Goal: Use online tool/utility: Utilize a website feature to perform a specific function

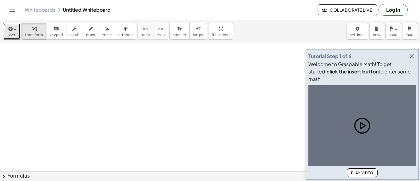
click at [11, 31] on icon "button" at bounding box center [10, 28] width 6 height 7
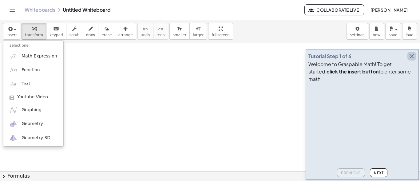
click at [412, 60] on icon "button" at bounding box center [411, 56] width 7 height 7
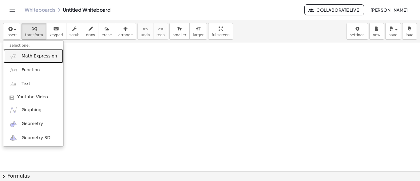
click at [27, 56] on span "Math Expression" at bounding box center [39, 56] width 35 height 6
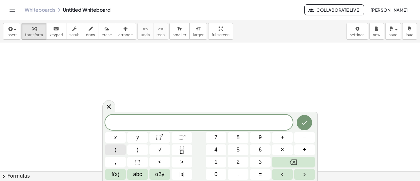
click at [115, 150] on span "(" at bounding box center [116, 150] width 2 height 8
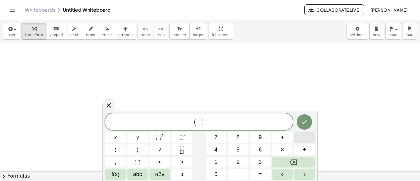
click at [303, 139] on span "–" at bounding box center [304, 137] width 3 height 8
click at [239, 148] on div "( − ​ ) x y ⬚ 2 ⬚ n 7 8 9 + – ( ) √ 4 5 6 × ÷ , ⬚ < > 1 2 3 f(x) abc αβγ | a | …" at bounding box center [210, 146] width 210 height 66
click at [239, 148] on span "5" at bounding box center [237, 150] width 3 height 8
click at [292, 160] on icon "Backspace" at bounding box center [293, 163] width 7 height 6
click at [215, 160] on span "1" at bounding box center [215, 162] width 3 height 8
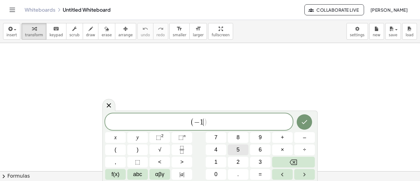
click at [238, 148] on span "5" at bounding box center [237, 150] width 3 height 8
click at [283, 139] on span "+" at bounding box center [282, 137] width 3 height 8
click at [254, 137] on button "9" at bounding box center [260, 137] width 21 height 11
click at [306, 173] on icon "Right arrow" at bounding box center [304, 174] width 7 height 7
click at [262, 175] on button "=" at bounding box center [260, 174] width 21 height 11
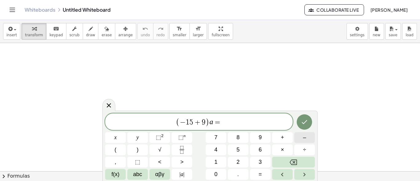
click at [303, 138] on span "–" at bounding box center [304, 137] width 3 height 8
click at [256, 148] on button "6" at bounding box center [260, 149] width 21 height 11
click at [304, 122] on icon "Done" at bounding box center [304, 121] width 7 height 7
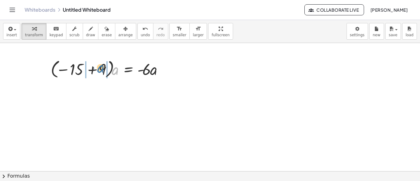
drag, startPoint x: 115, startPoint y: 73, endPoint x: 100, endPoint y: 71, distance: 15.6
click at [100, 71] on div at bounding box center [109, 68] width 123 height 22
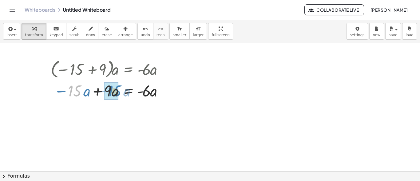
drag, startPoint x: 73, startPoint y: 92, endPoint x: 115, endPoint y: 92, distance: 41.8
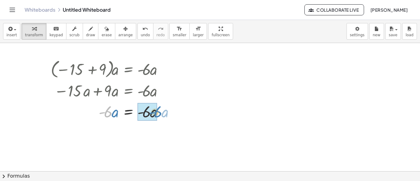
drag, startPoint x: 135, startPoint y: 113, endPoint x: 159, endPoint y: 114, distance: 24.0
click at [159, 114] on div at bounding box center [109, 111] width 123 height 21
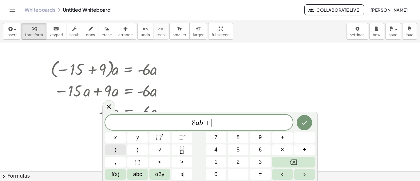
click at [117, 147] on button "(" at bounding box center [115, 149] width 21 height 11
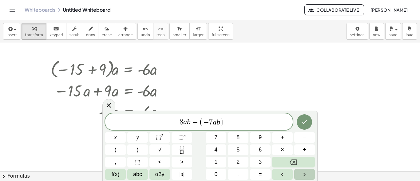
click at [309, 173] on button "Right arrow" at bounding box center [304, 174] width 21 height 11
click at [304, 120] on icon "Done" at bounding box center [304, 121] width 7 height 7
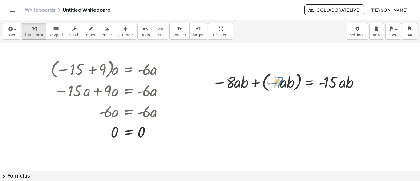
drag, startPoint x: 279, startPoint y: 81, endPoint x: 282, endPoint y: 80, distance: 3.1
click at [282, 80] on div at bounding box center [287, 81] width 156 height 23
drag, startPoint x: 358, startPoint y: 84, endPoint x: 330, endPoint y: 64, distance: 34.1
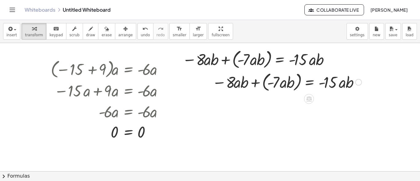
click at [227, 80] on div at bounding box center [287, 81] width 156 height 23
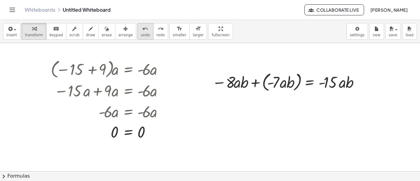
click at [141, 34] on span "undo" at bounding box center [145, 35] width 9 height 4
click at [311, 98] on icon at bounding box center [309, 99] width 6 height 5
drag, startPoint x: 225, startPoint y: 83, endPoint x: 268, endPoint y: 83, distance: 42.7
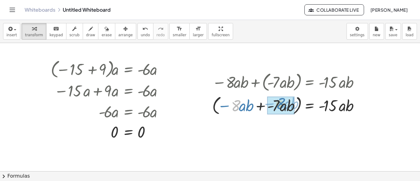
drag, startPoint x: 231, startPoint y: 108, endPoint x: 276, endPoint y: 107, distance: 44.6
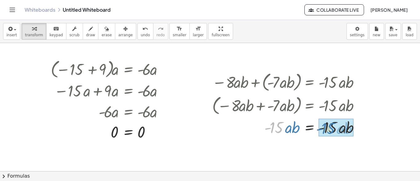
drag, startPoint x: 274, startPoint y: 129, endPoint x: 325, endPoint y: 130, distance: 51.0
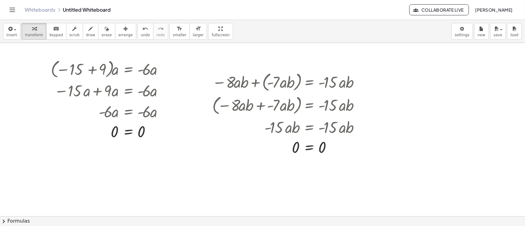
click at [406, 73] on div at bounding box center [262, 216] width 525 height 347
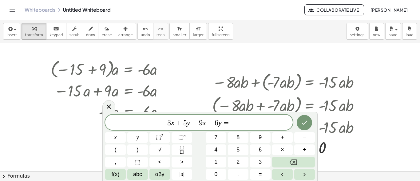
click at [312, 68] on div at bounding box center [210, 171] width 420 height 256
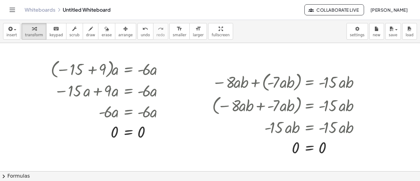
drag, startPoint x: 414, startPoint y: 78, endPoint x: 417, endPoint y: 70, distance: 9.0
click at [417, 70] on div "· ( − 15 + 9 ) · a = · - 6 · a − · 15 · a + · 9 · a = · - 6 · a · - 6 · a = · -…" at bounding box center [210, 107] width 420 height 128
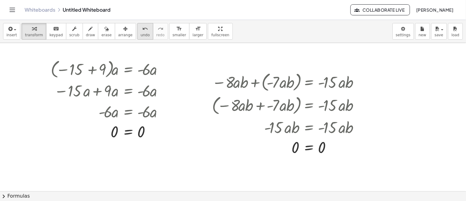
drag, startPoint x: 416, startPoint y: 9, endPoint x: 132, endPoint y: 34, distance: 285.8
click at [141, 34] on span "undo" at bounding box center [145, 35] width 9 height 4
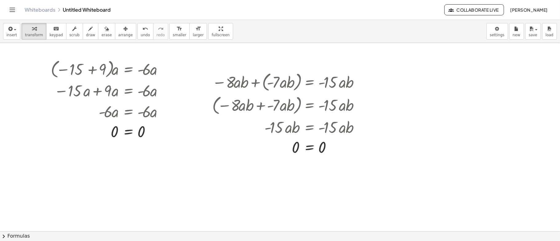
drag, startPoint x: 392, startPoint y: 45, endPoint x: 404, endPoint y: 94, distance: 49.6
click at [347, 181] on div at bounding box center [280, 231] width 560 height 377
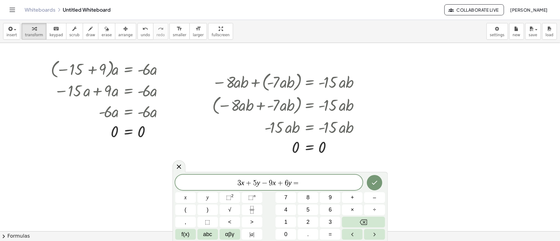
click at [380, 70] on div at bounding box center [280, 231] width 560 height 377
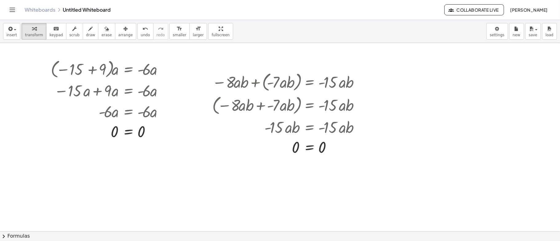
click at [388, 80] on div at bounding box center [280, 231] width 560 height 377
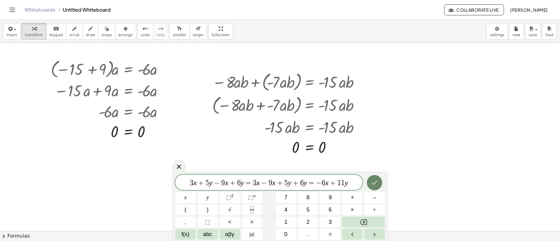
click at [374, 180] on icon "Done" at bounding box center [374, 182] width 7 height 7
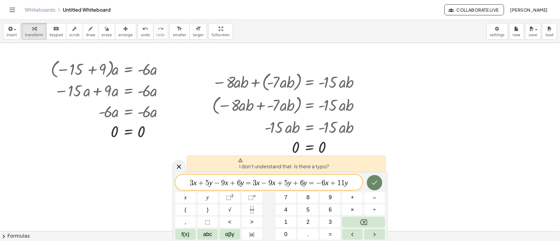
click at [376, 181] on icon "Done" at bounding box center [374, 182] width 7 height 7
click at [373, 181] on icon "Done" at bounding box center [374, 182] width 7 height 7
drag, startPoint x: 339, startPoint y: 184, endPoint x: 251, endPoint y: 176, distance: 88.3
click at [192, 181] on span "3" at bounding box center [192, 182] width 4 height 7
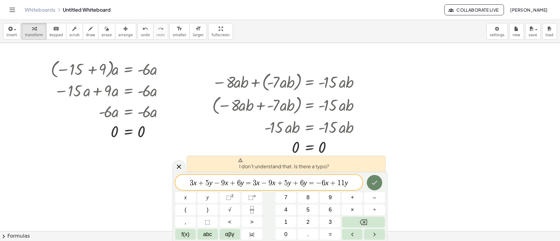
click at [372, 181] on icon "Done" at bounding box center [374, 182] width 7 height 7
click at [177, 168] on icon at bounding box center [178, 166] width 7 height 7
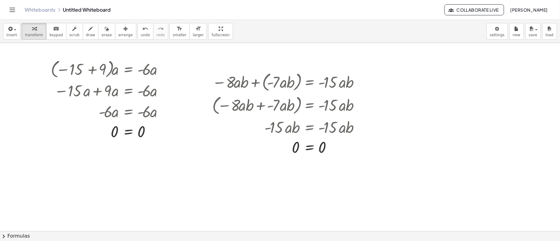
click at [391, 81] on div at bounding box center [280, 231] width 560 height 377
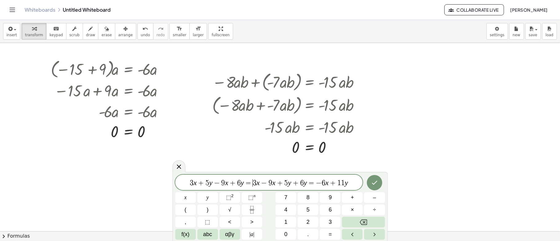
click at [252, 181] on span "3 x + 5 y − 9 x + 6 y = ​ 3 x − 9 x + 5 y + 6 y = − 6 x + 1 1 y" at bounding box center [268, 183] width 187 height 9
click at [374, 180] on icon "Done" at bounding box center [374, 182] width 7 height 7
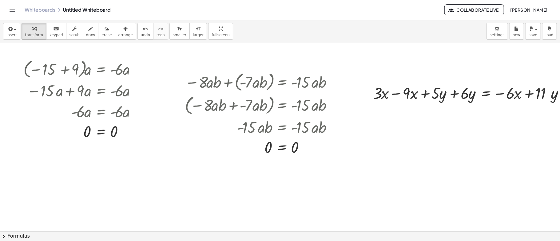
scroll to position [0, 50]
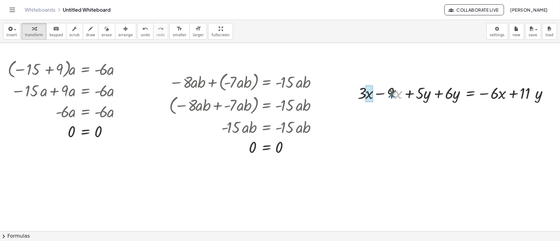
drag, startPoint x: 390, startPoint y: 93, endPoint x: 360, endPoint y: 93, distance: 29.8
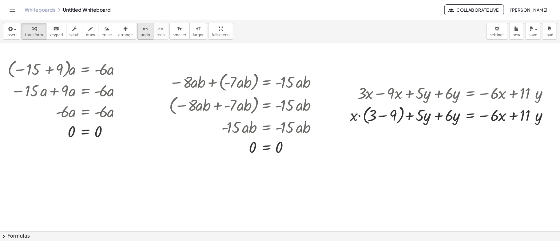
click at [141, 34] on span "undo" at bounding box center [145, 35] width 9 height 4
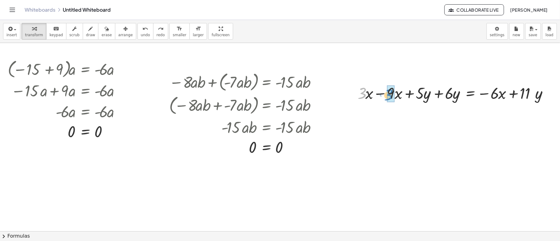
drag, startPoint x: 355, startPoint y: 92, endPoint x: 383, endPoint y: 93, distance: 27.4
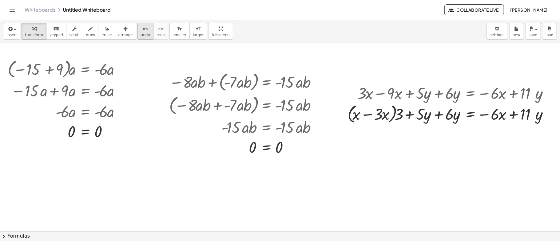
click at [142, 31] on icon "undo" at bounding box center [145, 28] width 6 height 7
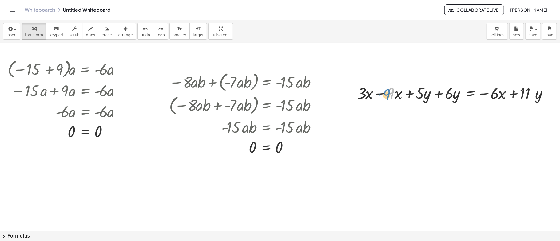
click at [382, 95] on div at bounding box center [455, 92] width 202 height 21
click at [374, 94] on div at bounding box center [455, 92] width 202 height 21
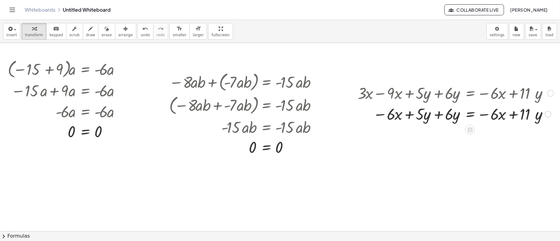
click at [420, 115] on div at bounding box center [455, 113] width 202 height 21
click at [420, 116] on div at bounding box center [455, 113] width 202 height 21
drag, startPoint x: 407, startPoint y: 116, endPoint x: 436, endPoint y: 116, distance: 29.5
click at [420, 116] on div at bounding box center [455, 113] width 202 height 21
click at [142, 30] on icon "undo" at bounding box center [145, 28] width 6 height 7
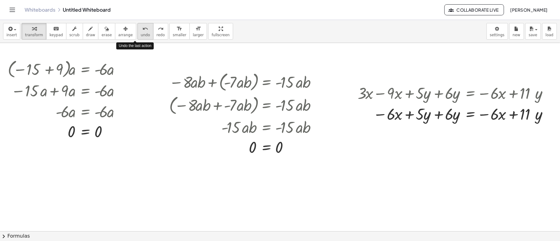
click at [142, 30] on icon "undo" at bounding box center [145, 28] width 6 height 7
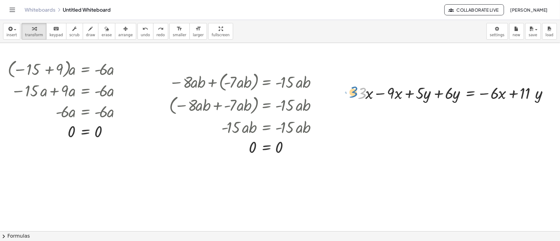
drag, startPoint x: 357, startPoint y: 95, endPoint x: 346, endPoint y: 93, distance: 10.6
click at [348, 93] on div "· 3 + · 3 · x − · 9 · x + · 5 · y + · 6 · y = − · 6 · x + · 11 · y" at bounding box center [453, 93] width 210 height 24
drag, startPoint x: 358, startPoint y: 99, endPoint x: 381, endPoint y: 99, distance: 23.1
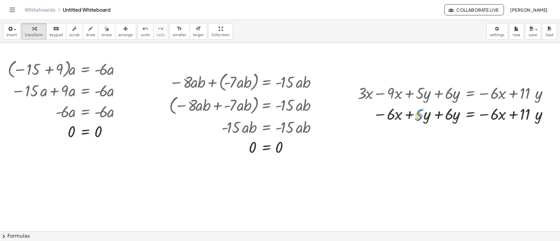
click at [410, 116] on div at bounding box center [455, 113] width 202 height 21
click at [417, 119] on div at bounding box center [455, 113] width 202 height 21
drag, startPoint x: 416, startPoint y: 121, endPoint x: 410, endPoint y: 119, distance: 6.9
click at [412, 119] on div at bounding box center [455, 113] width 202 height 21
drag, startPoint x: 417, startPoint y: 122, endPoint x: 439, endPoint y: 122, distance: 21.8
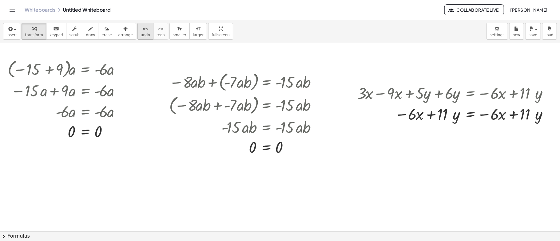
click at [141, 33] on span "undo" at bounding box center [145, 35] width 9 height 4
click at [420, 114] on div at bounding box center [444, 113] width 223 height 21
click at [141, 33] on span "undo" at bounding box center [145, 35] width 9 height 4
click at [403, 115] on div at bounding box center [444, 113] width 223 height 21
drag, startPoint x: 444, startPoint y: 117, endPoint x: 421, endPoint y: 117, distance: 23.4
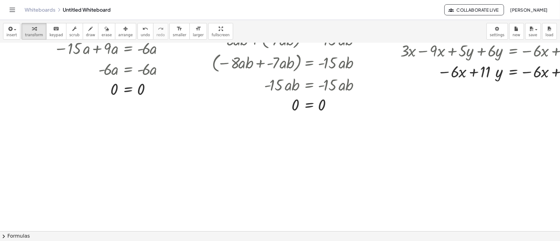
scroll to position [42, 0]
click at [26, 128] on div at bounding box center [301, 189] width 603 height 377
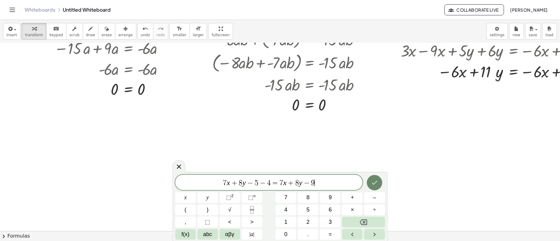
click at [374, 181] on icon "Done" at bounding box center [374, 182] width 7 height 7
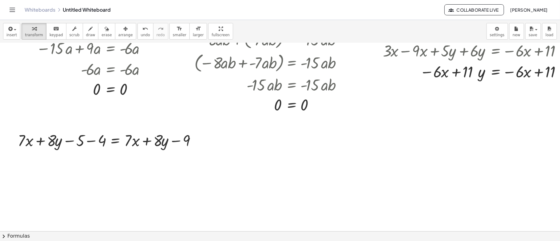
scroll to position [42, 50]
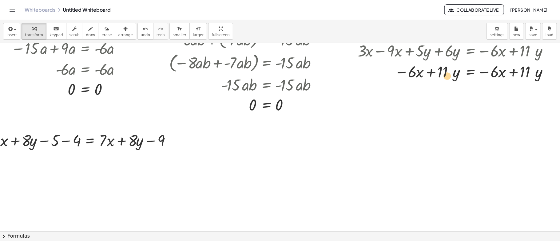
drag, startPoint x: 420, startPoint y: 70, endPoint x: 416, endPoint y: 73, distance: 4.6
click at [416, 73] on div at bounding box center [455, 71] width 202 height 21
drag, startPoint x: 411, startPoint y: 77, endPoint x: 443, endPoint y: 76, distance: 32.3
click at [405, 76] on div at bounding box center [455, 71] width 202 height 21
click at [420, 75] on div at bounding box center [455, 71] width 202 height 21
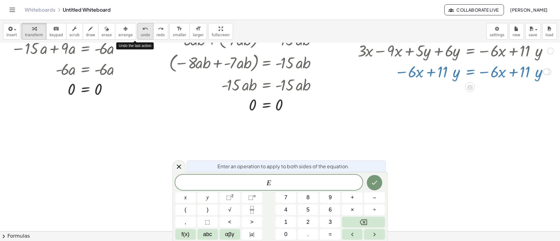
click at [142, 30] on icon "undo" at bounding box center [145, 28] width 6 height 7
click at [420, 109] on div at bounding box center [258, 189] width 603 height 377
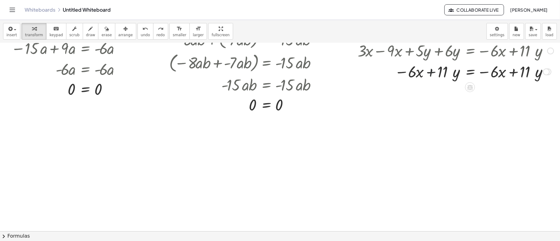
drag, startPoint x: 422, startPoint y: 74, endPoint x: 407, endPoint y: 73, distance: 14.8
click at [420, 74] on div at bounding box center [455, 71] width 202 height 21
drag, startPoint x: 407, startPoint y: 74, endPoint x: 401, endPoint y: 74, distance: 5.5
click at [414, 76] on div at bounding box center [455, 71] width 202 height 21
drag, startPoint x: 407, startPoint y: 77, endPoint x: 495, endPoint y: 75, distance: 87.3
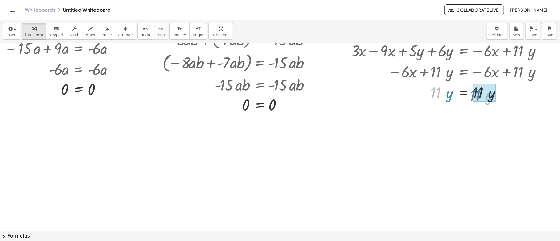
drag, startPoint x: 441, startPoint y: 96, endPoint x: 481, endPoint y: 99, distance: 39.4
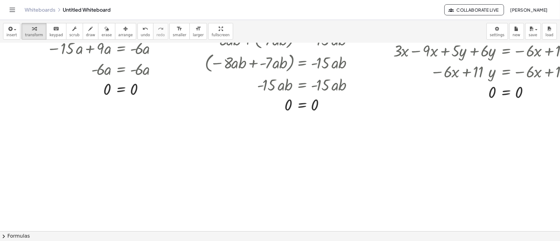
click at [25, 139] on div at bounding box center [294, 189] width 603 height 377
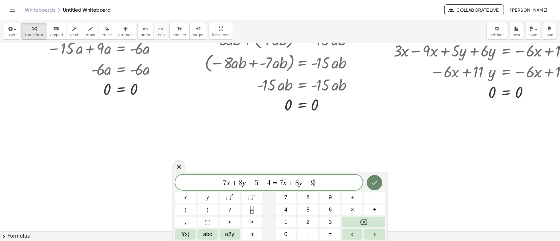
click at [374, 181] on button "Done" at bounding box center [374, 182] width 15 height 15
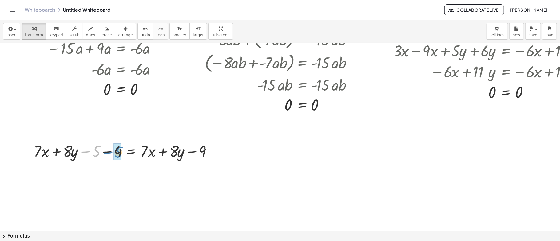
drag, startPoint x: 89, startPoint y: 151, endPoint x: 111, endPoint y: 151, distance: 22.1
click at [111, 151] on div at bounding box center [125, 150] width 189 height 21
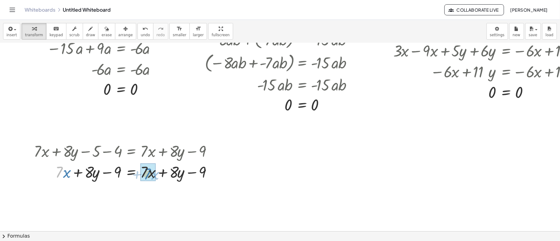
drag, startPoint x: 62, startPoint y: 171, endPoint x: 150, endPoint y: 173, distance: 87.9
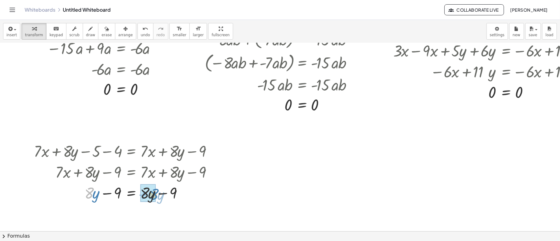
drag, startPoint x: 91, startPoint y: 195, endPoint x: 157, endPoint y: 196, distance: 66.1
click at [157, 181] on div at bounding box center [125, 192] width 189 height 21
drag, startPoint x: 113, startPoint y: 190, endPoint x: 149, endPoint y: 190, distance: 35.7
click at [149, 181] on div at bounding box center [125, 193] width 189 height 20
click at [141, 34] on span "undo" at bounding box center [145, 35] width 9 height 4
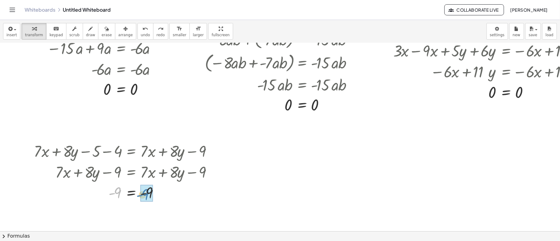
drag, startPoint x: 117, startPoint y: 198, endPoint x: 145, endPoint y: 200, distance: 28.1
click at [249, 148] on div at bounding box center [294, 189] width 603 height 377
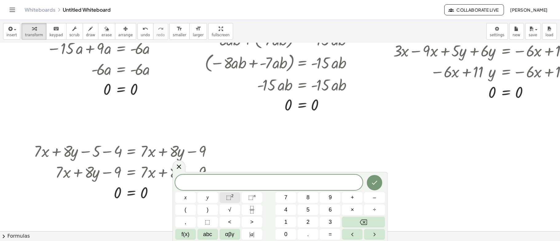
click at [230, 181] on span "⬚" at bounding box center [228, 198] width 5 height 6
click at [189, 181] on button "x" at bounding box center [185, 197] width 21 height 11
click at [230, 181] on span "⬚" at bounding box center [228, 198] width 5 height 6
click at [229, 181] on span "⬚" at bounding box center [228, 198] width 5 height 6
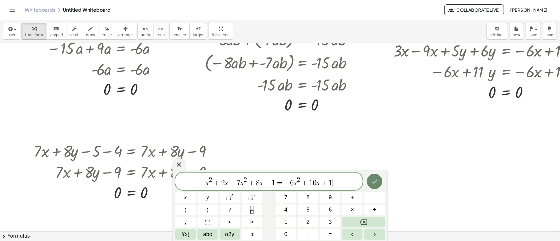
click at [377, 181] on icon "Done" at bounding box center [374, 181] width 7 height 7
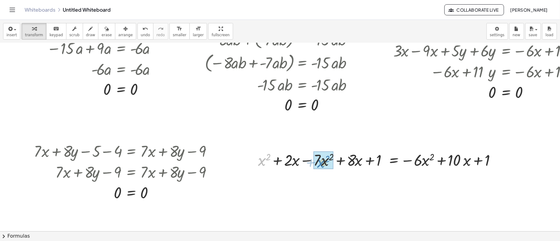
drag, startPoint x: 262, startPoint y: 160, endPoint x: 321, endPoint y: 162, distance: 59.3
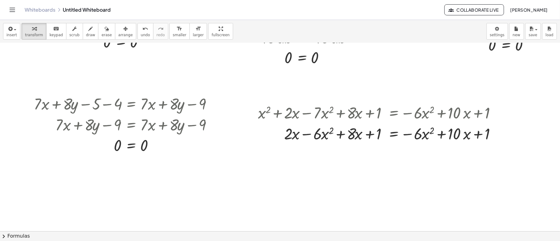
scroll to position [92, 7]
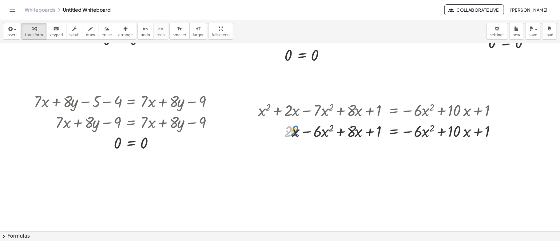
drag, startPoint x: 291, startPoint y: 133, endPoint x: 297, endPoint y: 133, distance: 6.2
click at [297, 133] on div at bounding box center [380, 130] width 251 height 21
click at [296, 137] on div at bounding box center [380, 130] width 251 height 21
click at [290, 137] on div at bounding box center [380, 130] width 251 height 21
drag, startPoint x: 293, startPoint y: 137, endPoint x: 356, endPoint y: 135, distance: 63.0
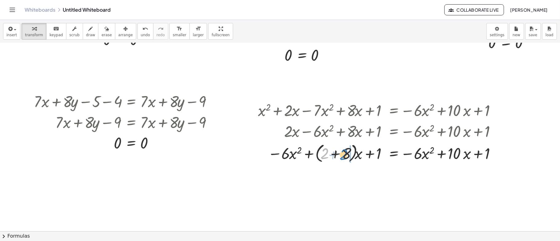
drag, startPoint x: 324, startPoint y: 153, endPoint x: 351, endPoint y: 154, distance: 27.1
click at [351, 154] on div at bounding box center [380, 152] width 251 height 23
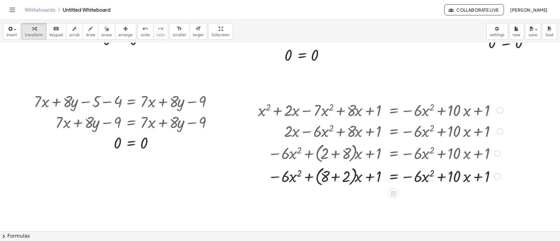
drag, startPoint x: 325, startPoint y: 176, endPoint x: 336, endPoint y: 176, distance: 11.7
click at [341, 179] on div at bounding box center [380, 176] width 251 height 23
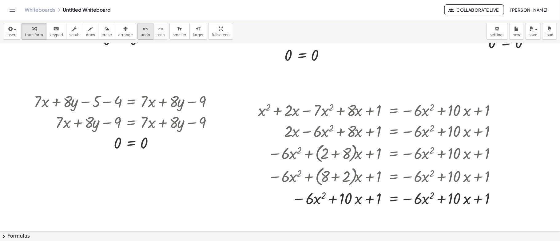
click at [142, 30] on icon "undo" at bounding box center [145, 28] width 6 height 7
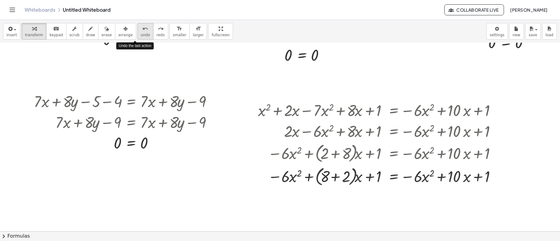
click at [142, 30] on icon "undo" at bounding box center [145, 28] width 6 height 7
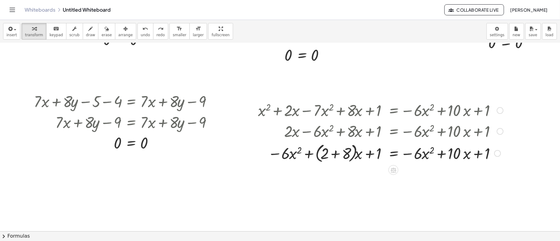
click at [337, 155] on div at bounding box center [380, 152] width 251 height 23
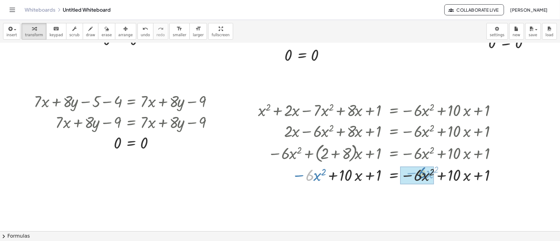
drag, startPoint x: 353, startPoint y: 178, endPoint x: 425, endPoint y: 177, distance: 72.5
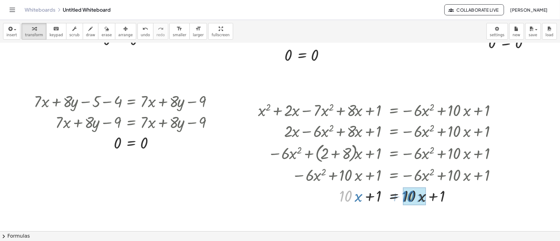
drag, startPoint x: 351, startPoint y: 199, endPoint x: 413, endPoint y: 200, distance: 62.4
drag, startPoint x: 377, startPoint y: 197, endPoint x: 402, endPoint y: 197, distance: 25.2
click at [402, 181] on div at bounding box center [380, 196] width 251 height 20
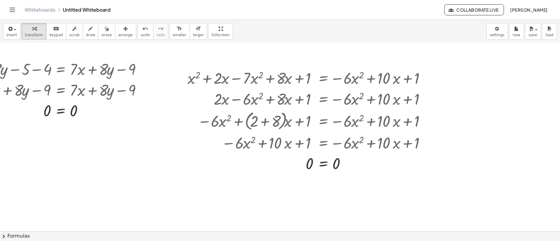
scroll to position [112, 84]
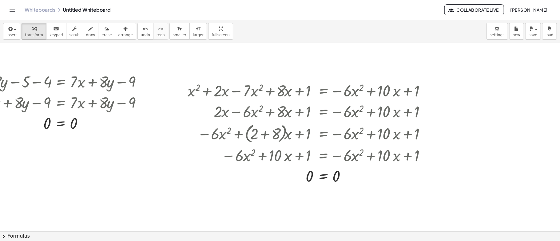
click at [420, 86] on div at bounding box center [223, 119] width 603 height 377
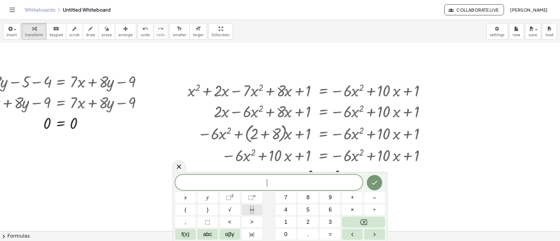
click at [252, 181] on icon "Fraction" at bounding box center [252, 210] width 8 height 8
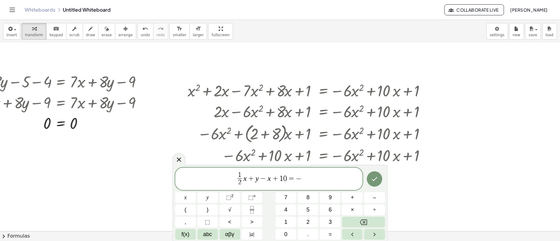
click at [253, 181] on div at bounding box center [252, 210] width 21 height 11
click at [253, 181] on icon "Fraction" at bounding box center [252, 210] width 8 height 8
click at [376, 178] on icon "Done" at bounding box center [374, 178] width 7 height 7
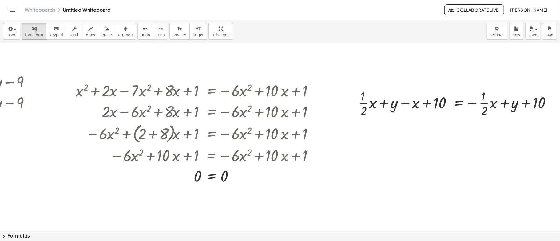
scroll to position [112, 202]
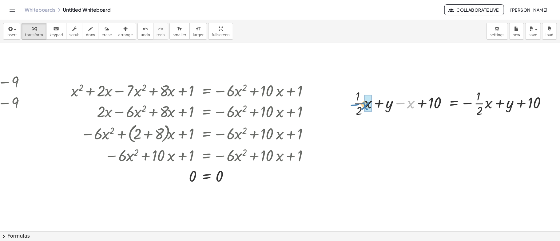
drag, startPoint x: 403, startPoint y: 105, endPoint x: 353, endPoint y: 105, distance: 49.2
click at [353, 105] on div at bounding box center [453, 103] width 207 height 31
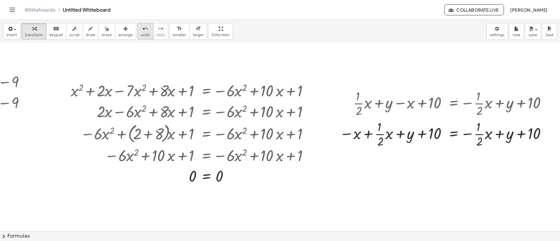
click at [142, 31] on icon "undo" at bounding box center [145, 28] width 6 height 7
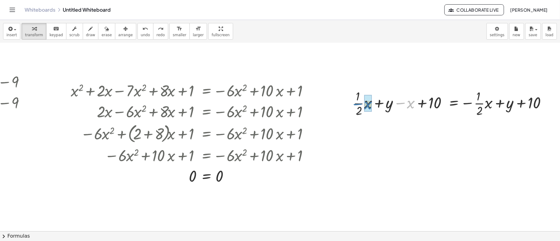
drag, startPoint x: 403, startPoint y: 106, endPoint x: 361, endPoint y: 107, distance: 42.1
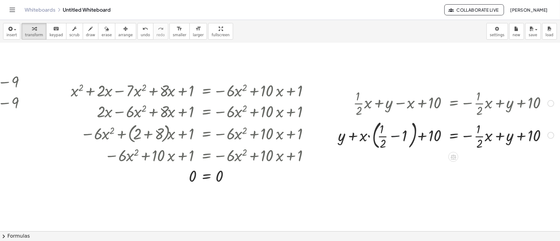
click at [388, 136] on div at bounding box center [446, 134] width 222 height 33
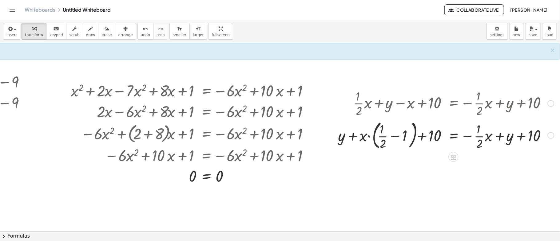
click at [388, 137] on div at bounding box center [446, 134] width 222 height 33
drag, startPoint x: 374, startPoint y: 136, endPoint x: 396, endPoint y: 136, distance: 22.7
click at [397, 136] on div at bounding box center [446, 134] width 222 height 33
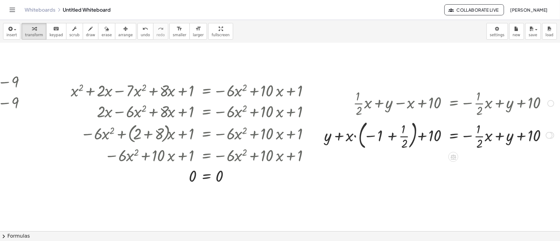
click at [385, 139] on div at bounding box center [439, 134] width 236 height 33
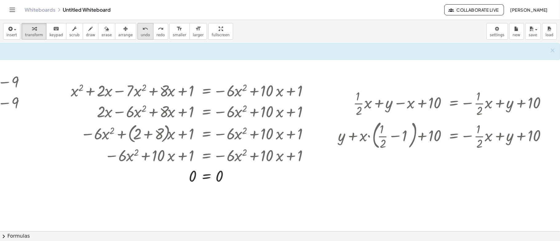
click at [141, 36] on span "undo" at bounding box center [145, 35] width 9 height 4
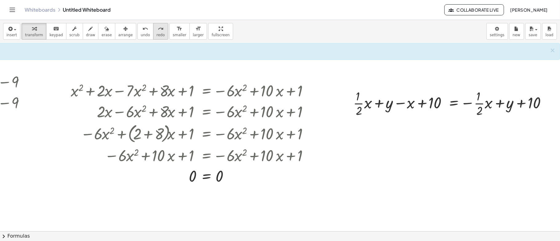
click at [158, 29] on icon "redo" at bounding box center [161, 28] width 6 height 7
click at [141, 31] on div "undo" at bounding box center [145, 28] width 9 height 7
drag, startPoint x: 401, startPoint y: 104, endPoint x: 357, endPoint y: 119, distance: 46.8
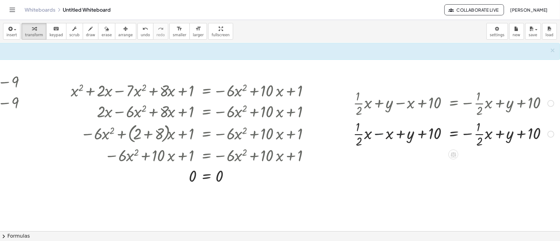
click at [372, 135] on div at bounding box center [453, 133] width 207 height 31
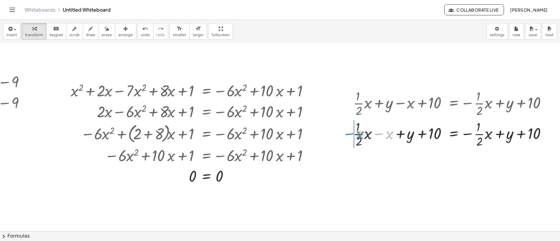
drag, startPoint x: 381, startPoint y: 135, endPoint x: 352, endPoint y: 135, distance: 29.5
click at [352, 135] on div at bounding box center [453, 133] width 207 height 31
click at [363, 132] on div at bounding box center [446, 133] width 220 height 31
click at [373, 133] on div at bounding box center [446, 133] width 220 height 31
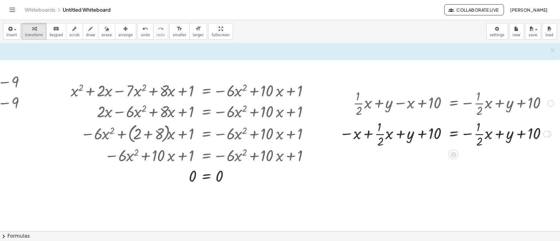
click at [342, 133] on div at bounding box center [446, 133] width 220 height 31
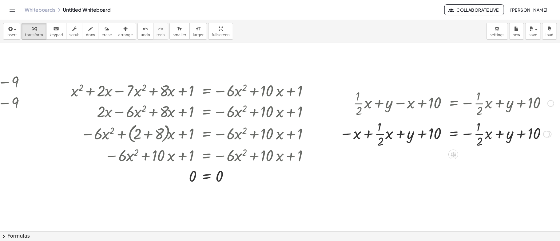
click at [362, 138] on div at bounding box center [446, 133] width 220 height 31
drag, startPoint x: 343, startPoint y: 133, endPoint x: 365, endPoint y: 133, distance: 21.2
click at [365, 133] on div at bounding box center [446, 133] width 220 height 31
drag, startPoint x: 346, startPoint y: 134, endPoint x: 379, endPoint y: 133, distance: 32.9
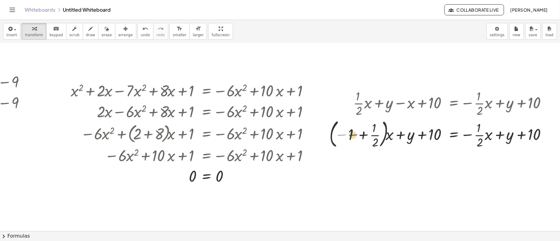
drag, startPoint x: 337, startPoint y: 136, endPoint x: 355, endPoint y: 136, distance: 18.4
click at [355, 136] on div at bounding box center [441, 133] width 231 height 33
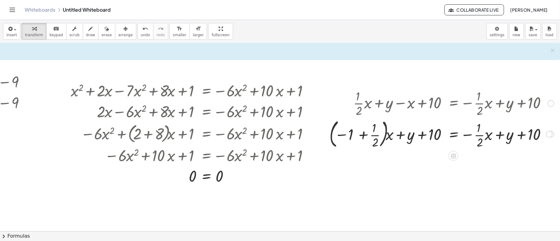
click at [368, 137] on div at bounding box center [441, 133] width 231 height 33
drag, startPoint x: 341, startPoint y: 132, endPoint x: 366, endPoint y: 131, distance: 25.2
click at [141, 34] on span "undo" at bounding box center [145, 35] width 9 height 4
drag, startPoint x: 342, startPoint y: 133, endPoint x: 362, endPoint y: 123, distance: 22.1
click at [362, 123] on div at bounding box center [441, 133] width 231 height 33
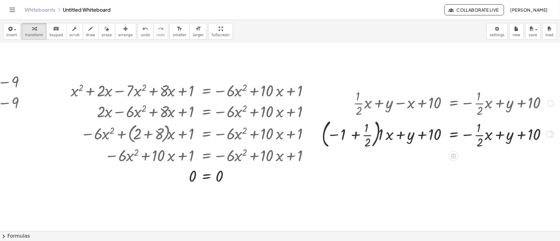
drag, startPoint x: 373, startPoint y: 135, endPoint x: 332, endPoint y: 125, distance: 41.9
click at [352, 133] on div at bounding box center [437, 133] width 239 height 33
drag, startPoint x: 325, startPoint y: 135, endPoint x: 361, endPoint y: 136, distance: 36.9
click at [325, 135] on div at bounding box center [428, 133] width 256 height 33
click at [361, 136] on div at bounding box center [428, 133] width 256 height 33
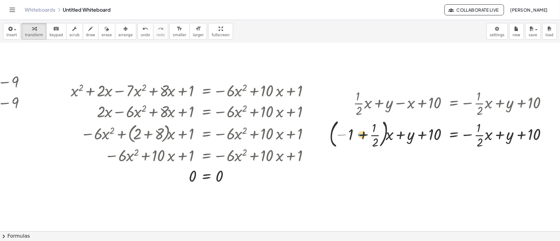
drag, startPoint x: 337, startPoint y: 133, endPoint x: 358, endPoint y: 133, distance: 20.3
click at [358, 133] on div at bounding box center [441, 133] width 231 height 33
drag, startPoint x: 336, startPoint y: 135, endPoint x: 365, endPoint y: 134, distance: 28.3
click at [365, 134] on div at bounding box center [441, 133] width 231 height 33
drag, startPoint x: 343, startPoint y: 136, endPoint x: 368, endPoint y: 138, distance: 24.4
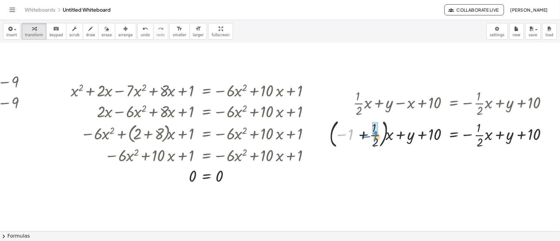
click at [368, 138] on div at bounding box center [441, 133] width 231 height 33
click at [141, 35] on span "undo" at bounding box center [145, 35] width 9 height 4
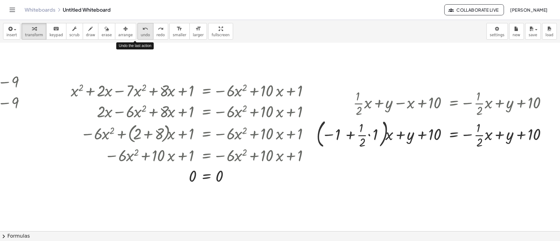
click at [141, 34] on span "undo" at bounding box center [145, 35] width 9 height 4
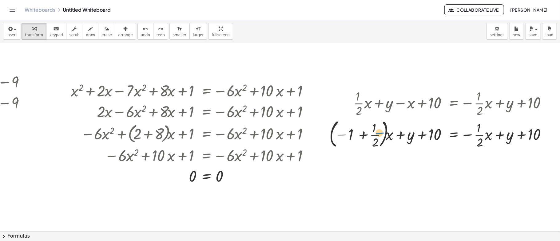
drag, startPoint x: 337, startPoint y: 136, endPoint x: 375, endPoint y: 134, distance: 37.9
click at [375, 134] on div at bounding box center [441, 133] width 231 height 33
drag, startPoint x: 342, startPoint y: 134, endPoint x: 374, endPoint y: 134, distance: 32.6
click at [374, 134] on div at bounding box center [441, 133] width 231 height 33
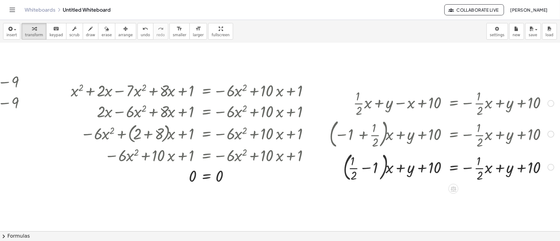
click at [357, 169] on div at bounding box center [441, 166] width 231 height 33
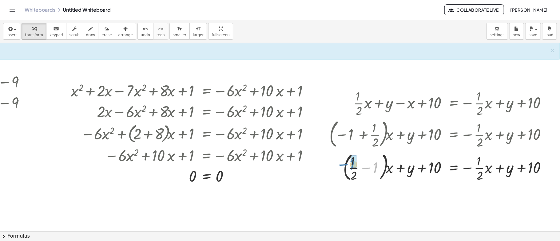
drag, startPoint x: 368, startPoint y: 166, endPoint x: 345, endPoint y: 163, distance: 23.3
click at [330, 165] on div at bounding box center [441, 166] width 231 height 33
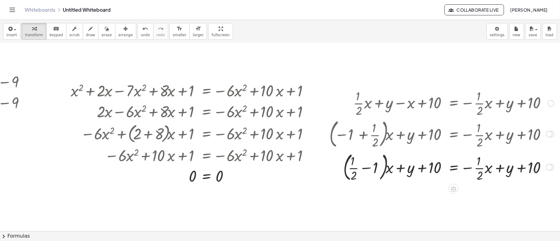
click at [364, 168] on div at bounding box center [441, 166] width 231 height 33
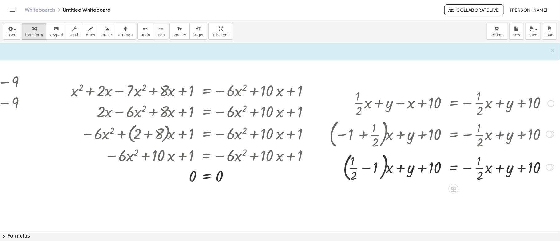
click at [367, 169] on div at bounding box center [441, 166] width 231 height 33
click at [382, 169] on div at bounding box center [441, 166] width 231 height 33
drag, startPoint x: 360, startPoint y: 167, endPoint x: 343, endPoint y: 167, distance: 16.3
click at [341, 167] on div at bounding box center [441, 166] width 231 height 33
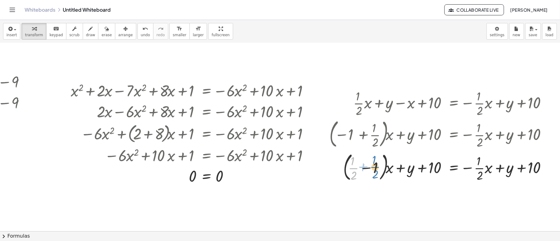
drag, startPoint x: 346, startPoint y: 169, endPoint x: 368, endPoint y: 168, distance: 22.1
click at [368, 168] on div at bounding box center [441, 166] width 231 height 33
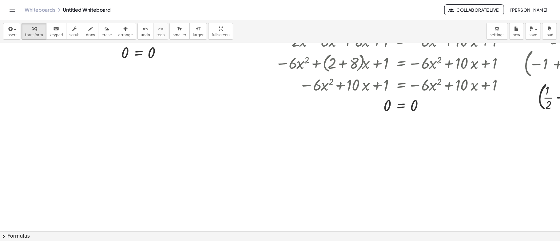
scroll to position [171, 0]
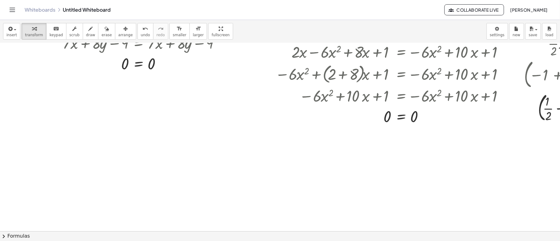
click at [10, 120] on div at bounding box center [377, 60] width 754 height 377
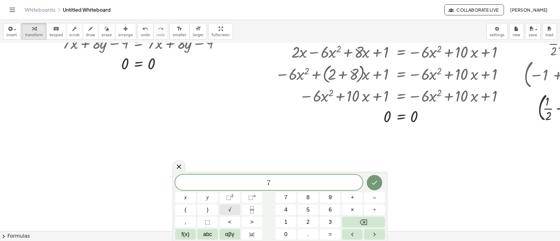
click at [229, 181] on span "√" at bounding box center [229, 210] width 3 height 8
click at [231, 181] on span "√" at bounding box center [229, 210] width 3 height 8
click at [228, 181] on span "√" at bounding box center [229, 210] width 3 height 8
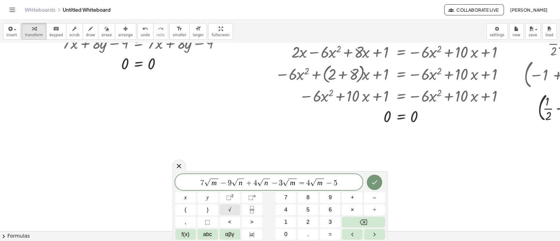
click at [228, 181] on span "√" at bounding box center [229, 210] width 3 height 8
click at [378, 181] on icon "Done" at bounding box center [374, 182] width 7 height 7
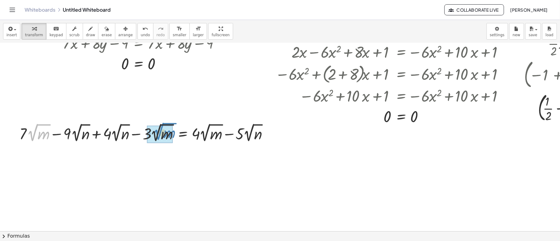
drag, startPoint x: 28, startPoint y: 139, endPoint x: 155, endPoint y: 138, distance: 126.9
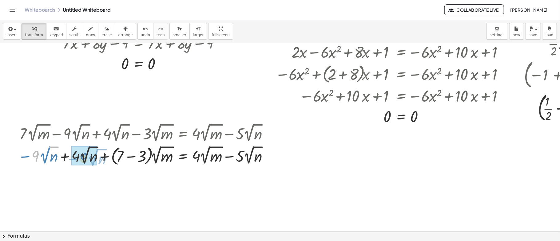
drag, startPoint x: 41, startPoint y: 154, endPoint x: 86, endPoint y: 157, distance: 45.6
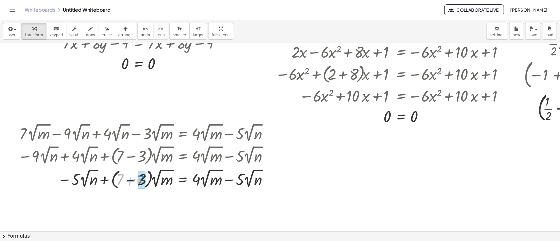
drag, startPoint x: 118, startPoint y: 180, endPoint x: 141, endPoint y: 181, distance: 22.8
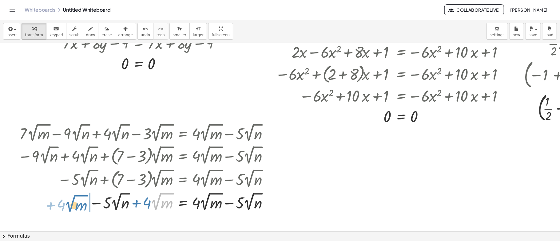
drag, startPoint x: 155, startPoint y: 207, endPoint x: 71, endPoint y: 211, distance: 84.3
click at [71, 181] on div at bounding box center [145, 202] width 261 height 22
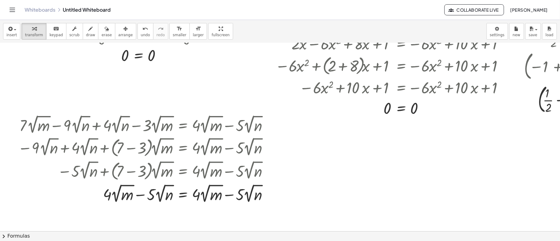
scroll to position [209, 0]
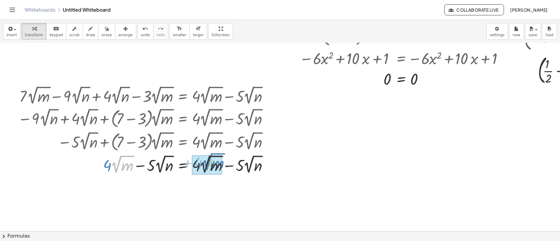
drag, startPoint x: 112, startPoint y: 167, endPoint x: 160, endPoint y: 170, distance: 48.1
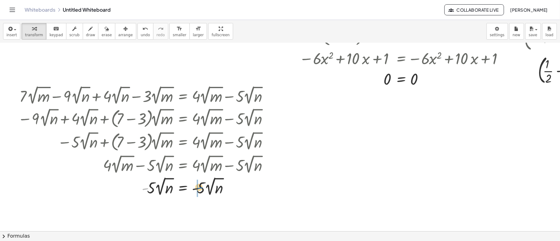
drag, startPoint x: 146, startPoint y: 187, endPoint x: 135, endPoint y: 182, distance: 12.1
click at [200, 181] on div at bounding box center [145, 187] width 261 height 22
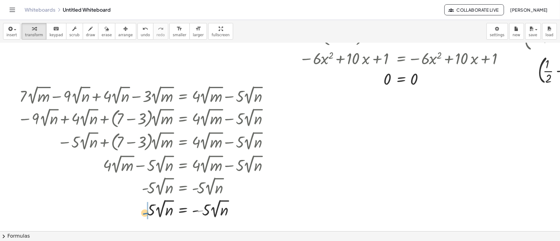
drag, startPoint x: 135, startPoint y: 182, endPoint x: 146, endPoint y: 188, distance: 12.8
click at [182, 96] on div "+ · 7 · 2 √ m − · 9 · 2 √ n + · 4 · 2 √ n − · 3 · 2 √ m = + · 4 · 2 √ m − · 5 ·…" at bounding box center [182, 96] width 0 height 0
click at [141, 36] on span "undo" at bounding box center [145, 35] width 9 height 4
click at [141, 33] on span "undo" at bounding box center [145, 35] width 9 height 4
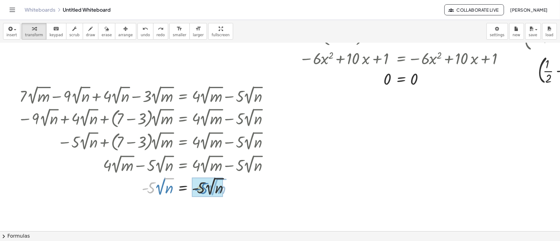
drag, startPoint x: 154, startPoint y: 193, endPoint x: 207, endPoint y: 194, distance: 52.9
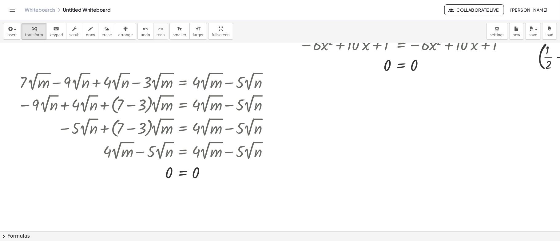
click at [304, 105] on div at bounding box center [377, 102] width 754 height 564
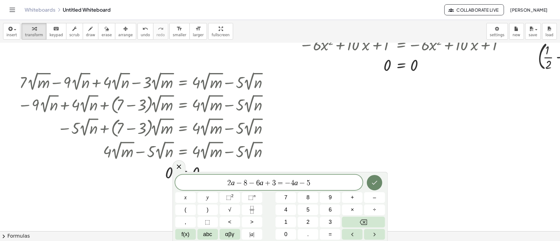
click at [375, 181] on icon "Done" at bounding box center [374, 182] width 7 height 7
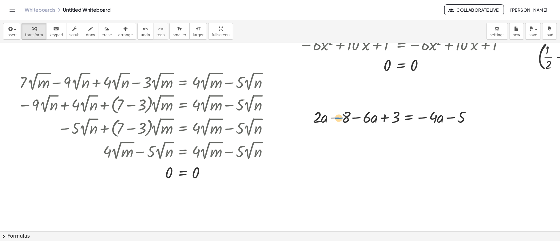
click at [339, 118] on div at bounding box center [394, 116] width 169 height 21
drag, startPoint x: 345, startPoint y: 120, endPoint x: 393, endPoint y: 121, distance: 48.6
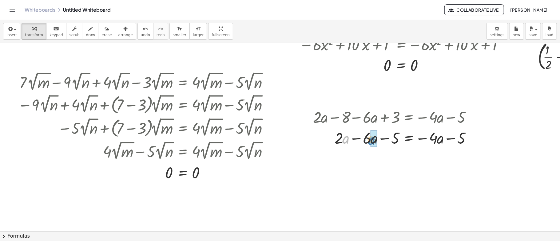
drag, startPoint x: 342, startPoint y: 140, endPoint x: 347, endPoint y: 141, distance: 4.3
click at [368, 142] on div at bounding box center [394, 137] width 169 height 21
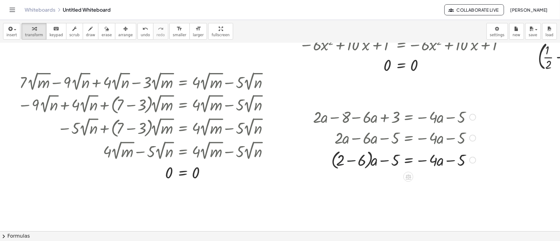
click at [348, 160] on div at bounding box center [394, 159] width 169 height 23
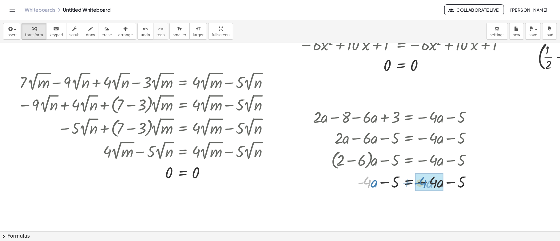
drag, startPoint x: 369, startPoint y: 182, endPoint x: 428, endPoint y: 182, distance: 58.4
drag, startPoint x: 391, startPoint y: 201, endPoint x: 421, endPoint y: 201, distance: 29.5
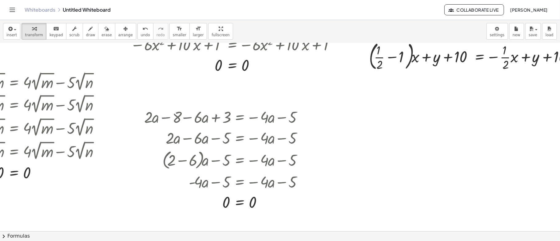
scroll to position [223, 202]
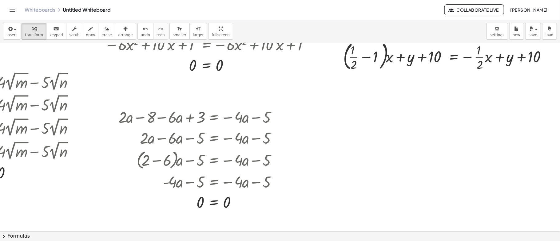
click at [331, 110] on div at bounding box center [182, 102] width 754 height 564
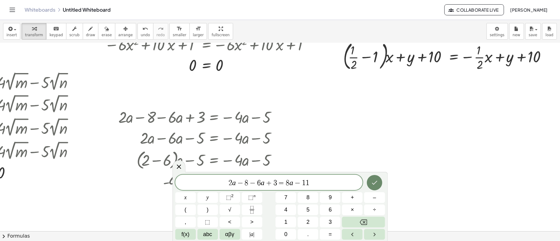
click at [374, 181] on icon "Done" at bounding box center [374, 182] width 7 height 7
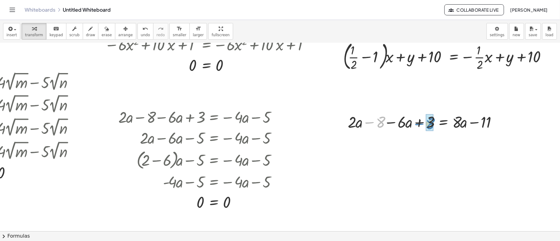
drag, startPoint x: 371, startPoint y: 125, endPoint x: 421, endPoint y: 127, distance: 49.8
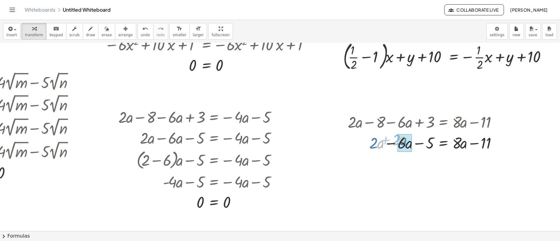
drag, startPoint x: 370, startPoint y: 149, endPoint x: 374, endPoint y: 148, distance: 3.8
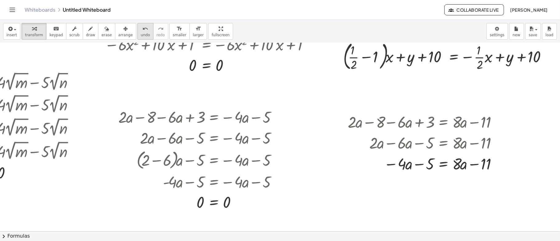
click at [141, 33] on span "undo" at bounding box center [145, 35] width 9 height 4
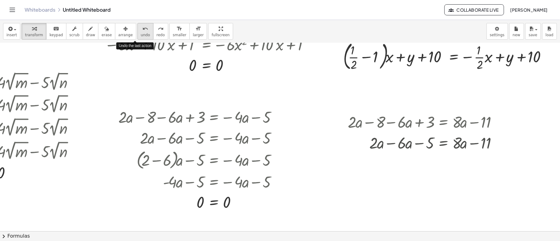
click at [141, 33] on span "undo" at bounding box center [145, 35] width 9 height 4
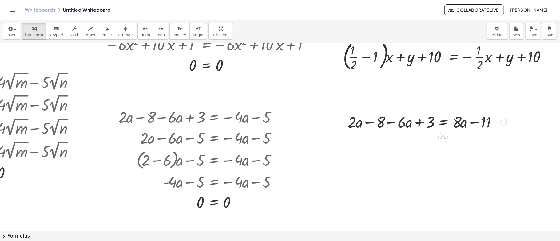
click at [417, 115] on div at bounding box center [427, 121] width 165 height 21
click at [416, 124] on div at bounding box center [427, 121] width 165 height 21
click at [355, 127] on div at bounding box center [427, 121] width 165 height 21
click at [420, 122] on div at bounding box center [503, 122] width 7 height 7
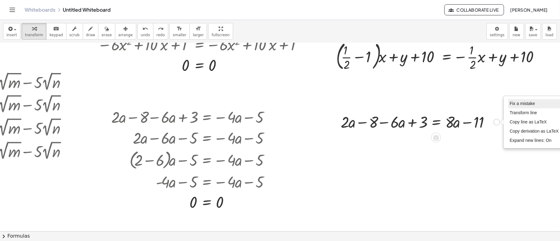
click at [420, 104] on span "Fix a mistake" at bounding box center [522, 103] width 25 height 5
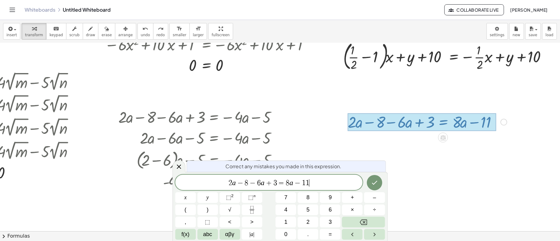
click at [271, 181] on span "+" at bounding box center [268, 182] width 9 height 7
click at [379, 181] on button "Done" at bounding box center [374, 182] width 15 height 15
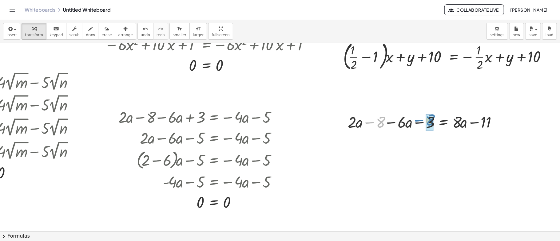
drag, startPoint x: 370, startPoint y: 126, endPoint x: 420, endPoint y: 124, distance: 49.5
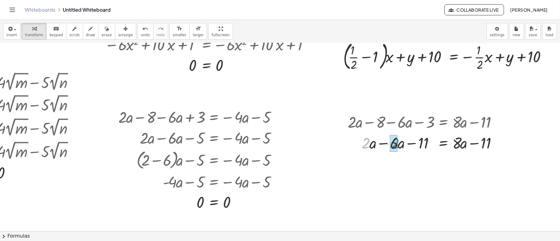
drag, startPoint x: 361, startPoint y: 148, endPoint x: 390, endPoint y: 148, distance: 29.2
click at [141, 31] on div "undo" at bounding box center [145, 28] width 9 height 7
click at [142, 30] on icon "undo" at bounding box center [145, 28] width 6 height 7
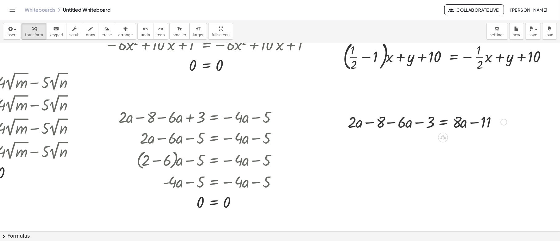
click at [420, 121] on div at bounding box center [503, 122] width 7 height 7
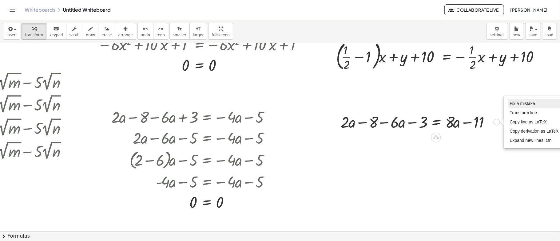
click at [420, 103] on span "Fix a mistake" at bounding box center [522, 103] width 25 height 5
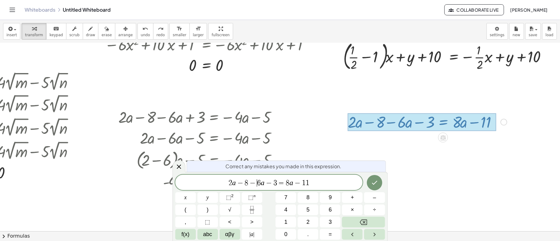
click at [256, 181] on span "2 a − 8 − ​ 6 a − 3 = 8 a − 1 1" at bounding box center [268, 183] width 187 height 9
click at [375, 181] on icon "Done" at bounding box center [375, 183] width 6 height 4
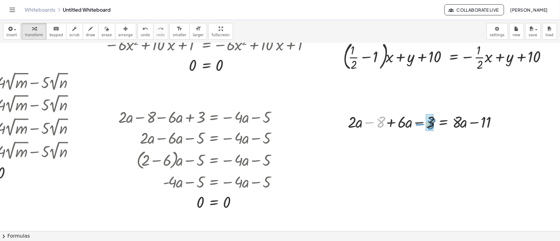
drag, startPoint x: 368, startPoint y: 123, endPoint x: 418, endPoint y: 125, distance: 50.4
click at [418, 125] on div at bounding box center [427, 121] width 165 height 21
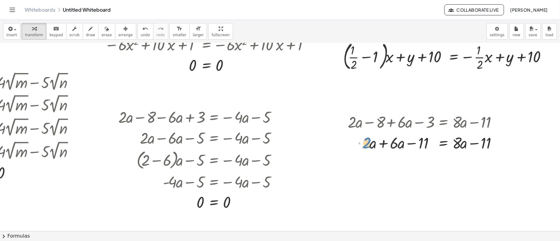
click at [362, 148] on div at bounding box center [427, 142] width 165 height 21
click at [374, 143] on div at bounding box center [427, 142] width 165 height 21
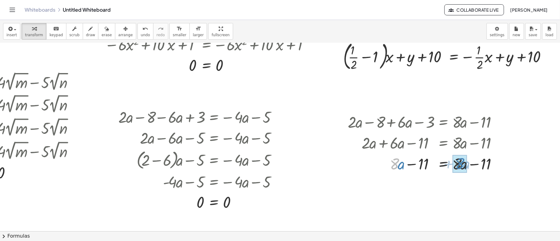
drag, startPoint x: 390, startPoint y: 164, endPoint x: 455, endPoint y: 164, distance: 65.2
drag, startPoint x: 413, startPoint y: 185, endPoint x: 454, endPoint y: 185, distance: 40.3
drag, startPoint x: 552, startPoint y: 148, endPoint x: 558, endPoint y: 149, distance: 6.2
click at [420, 149] on div "· ( − 15 + 9 ) · a = · - 6 · a − · 15 · a + · 9 · a = · - 6 · a · - 6 · a = · -…" at bounding box center [280, 137] width 560 height 188
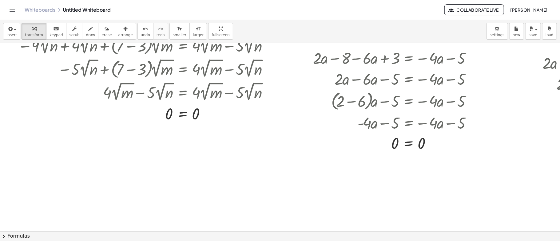
scroll to position [284, 0]
